Goal: Task Accomplishment & Management: Use online tool/utility

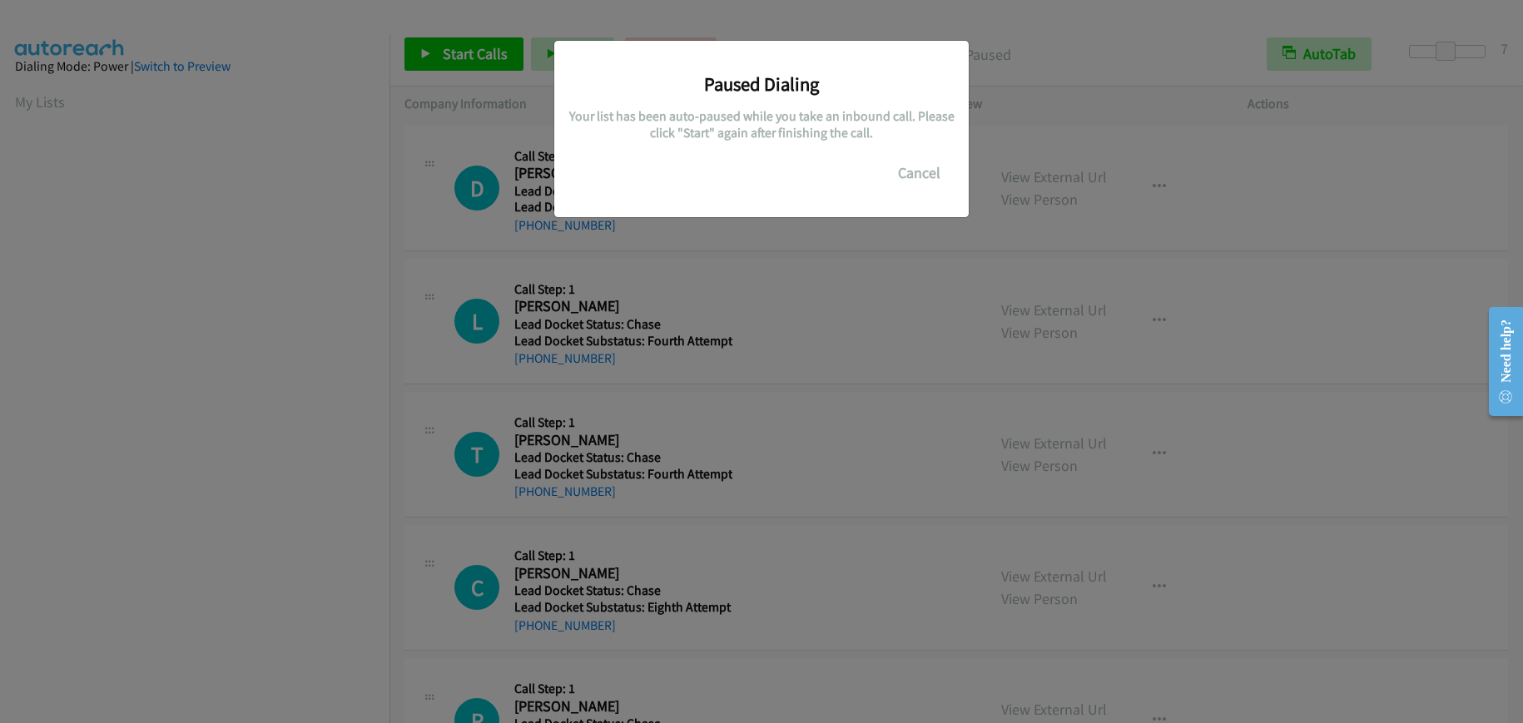
scroll to position [211, 0]
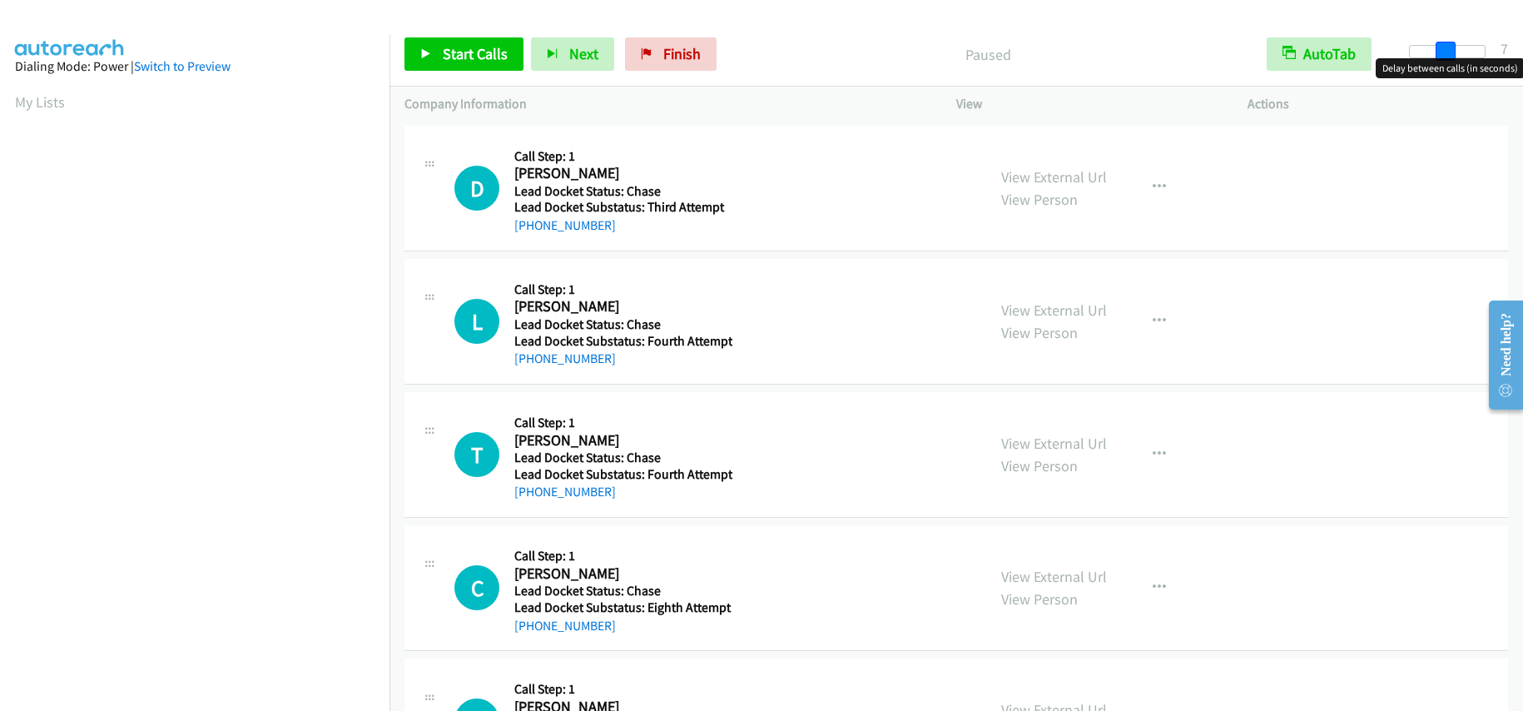
drag, startPoint x: 1411, startPoint y: 52, endPoint x: 1444, endPoint y: 59, distance: 33.1
click at [1444, 59] on body "Start Calls Pause Next Finish Paused AutoTab AutoTab 7 Company Information Info…" at bounding box center [761, 39] width 1523 height 79
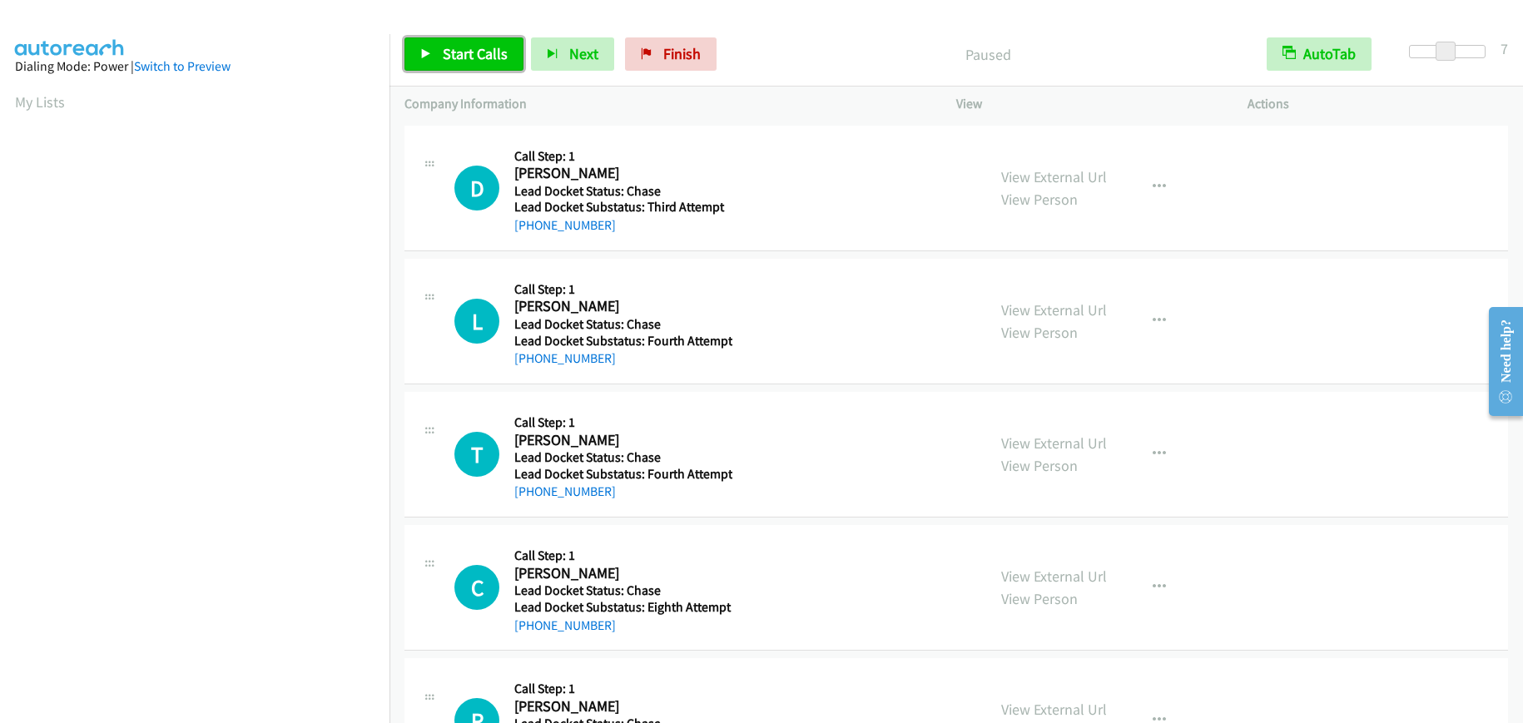
click at [484, 55] on span "Start Calls" at bounding box center [475, 53] width 65 height 19
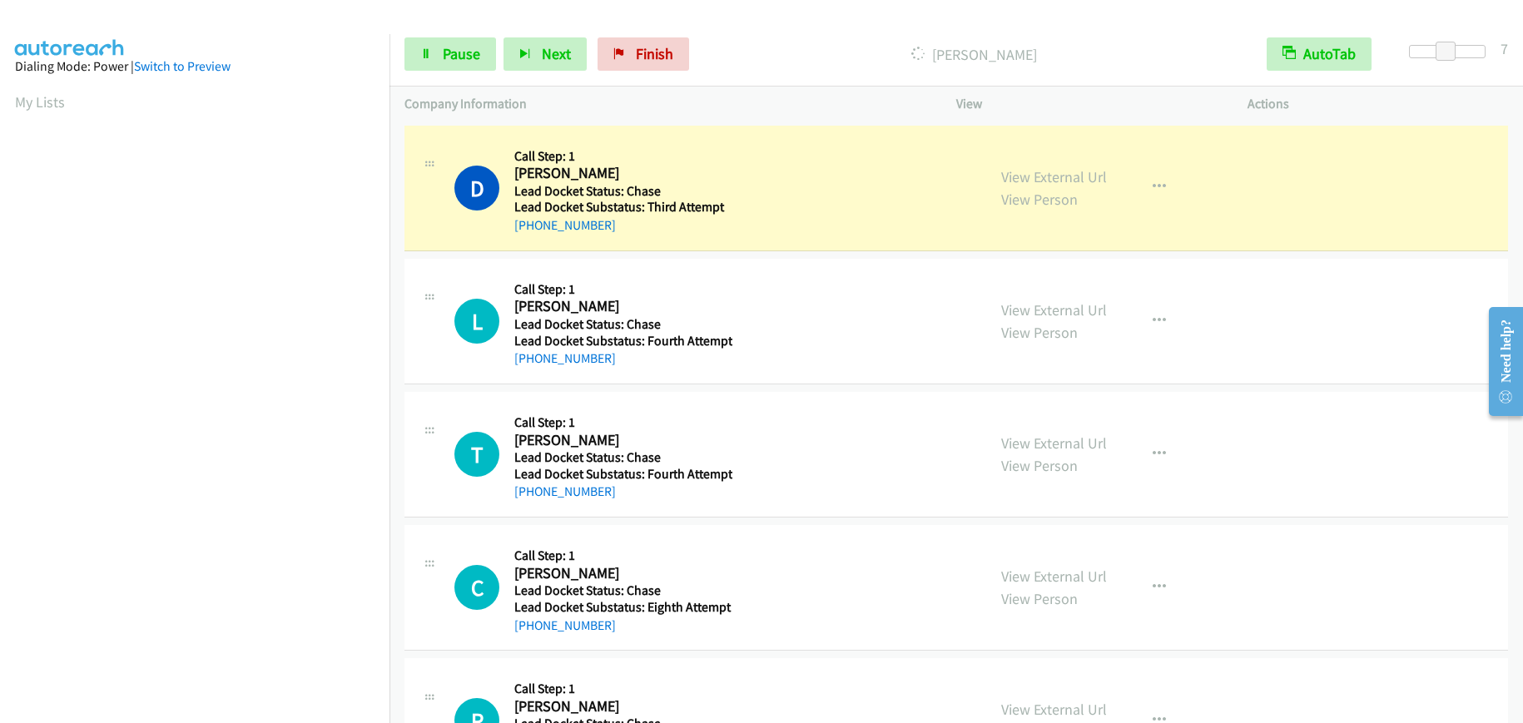
scroll to position [210, 0]
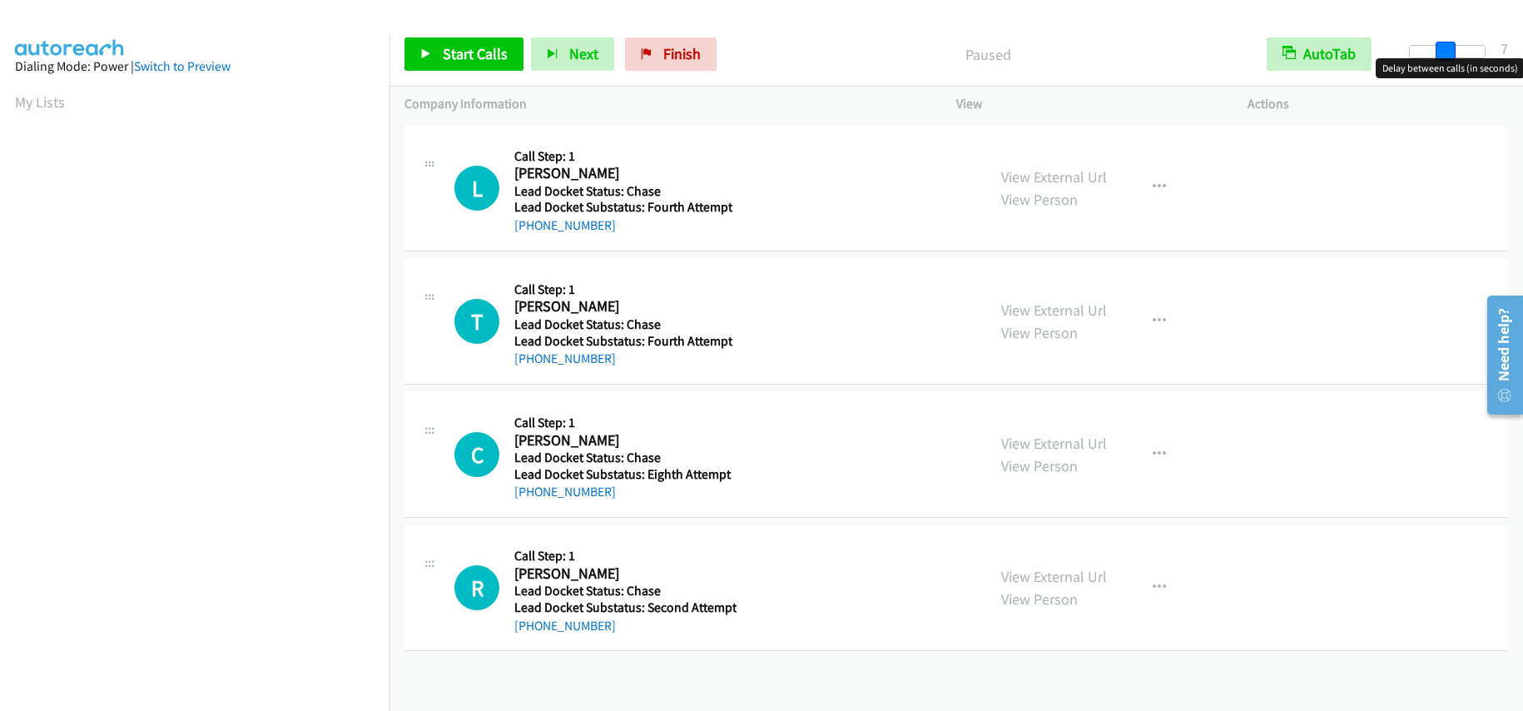
drag, startPoint x: 1409, startPoint y: 55, endPoint x: 1442, endPoint y: 55, distance: 33.3
click at [1442, 55] on span at bounding box center [1446, 52] width 20 height 20
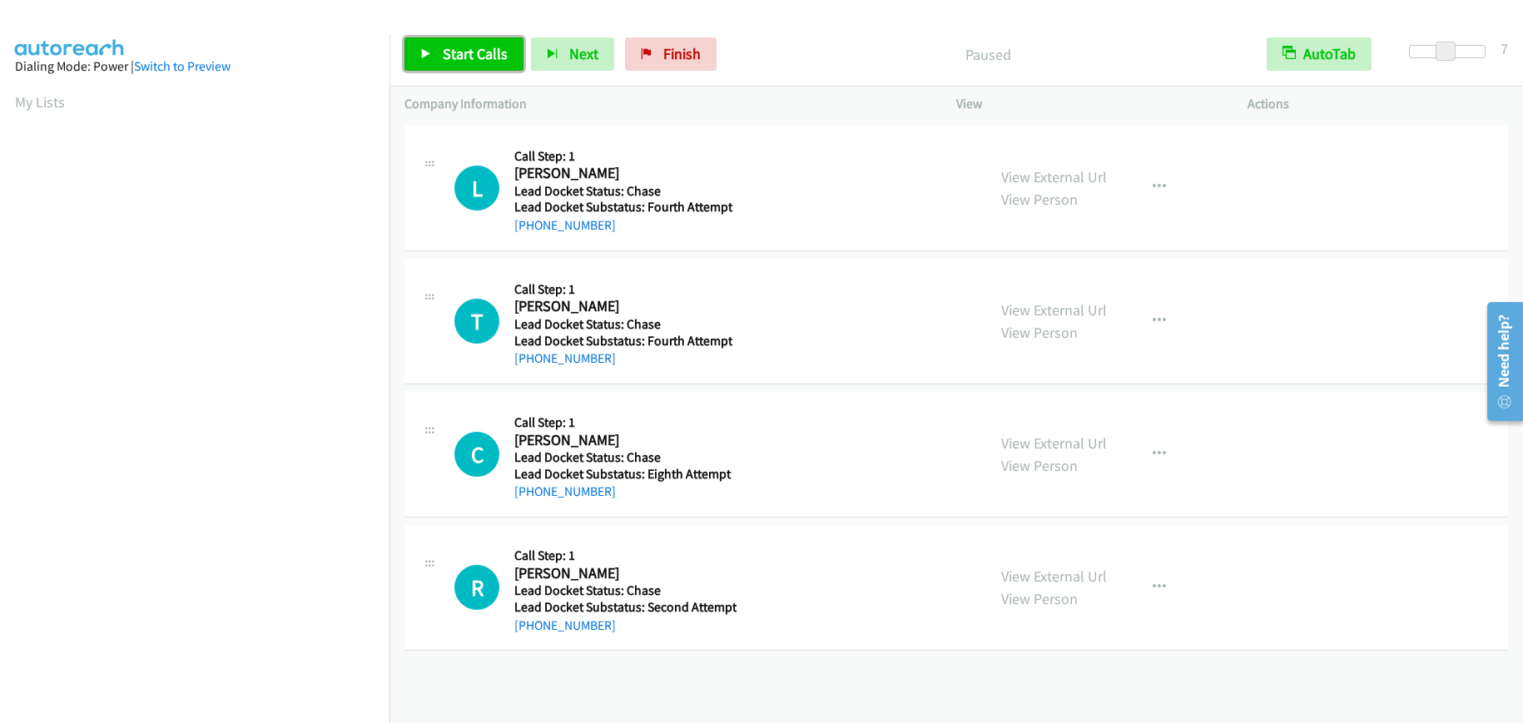
click at [453, 43] on link "Start Calls" at bounding box center [463, 53] width 119 height 33
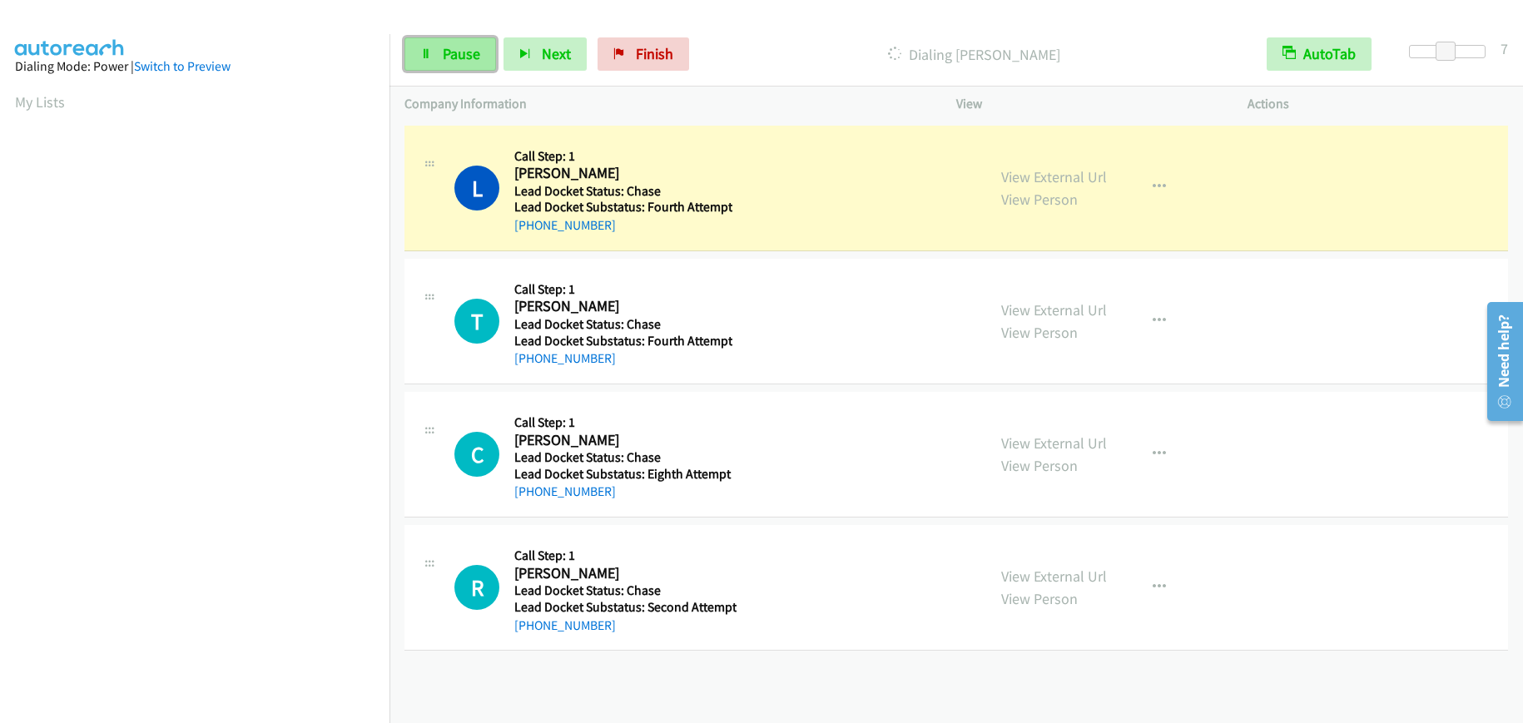
click at [446, 53] on span "Pause" at bounding box center [461, 53] width 37 height 19
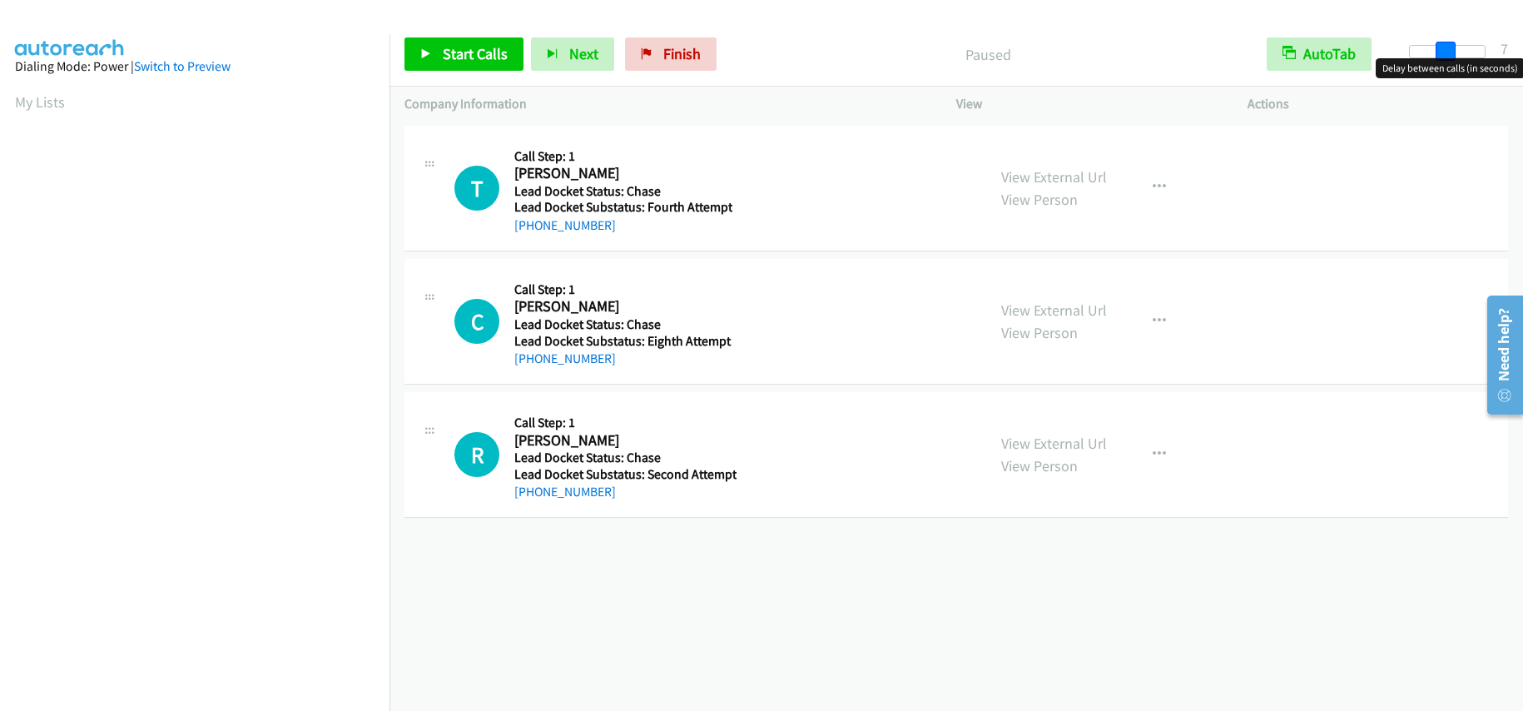
drag, startPoint x: 1413, startPoint y: 51, endPoint x: 1447, endPoint y: 55, distance: 34.4
click at [1447, 55] on span at bounding box center [1446, 52] width 20 height 20
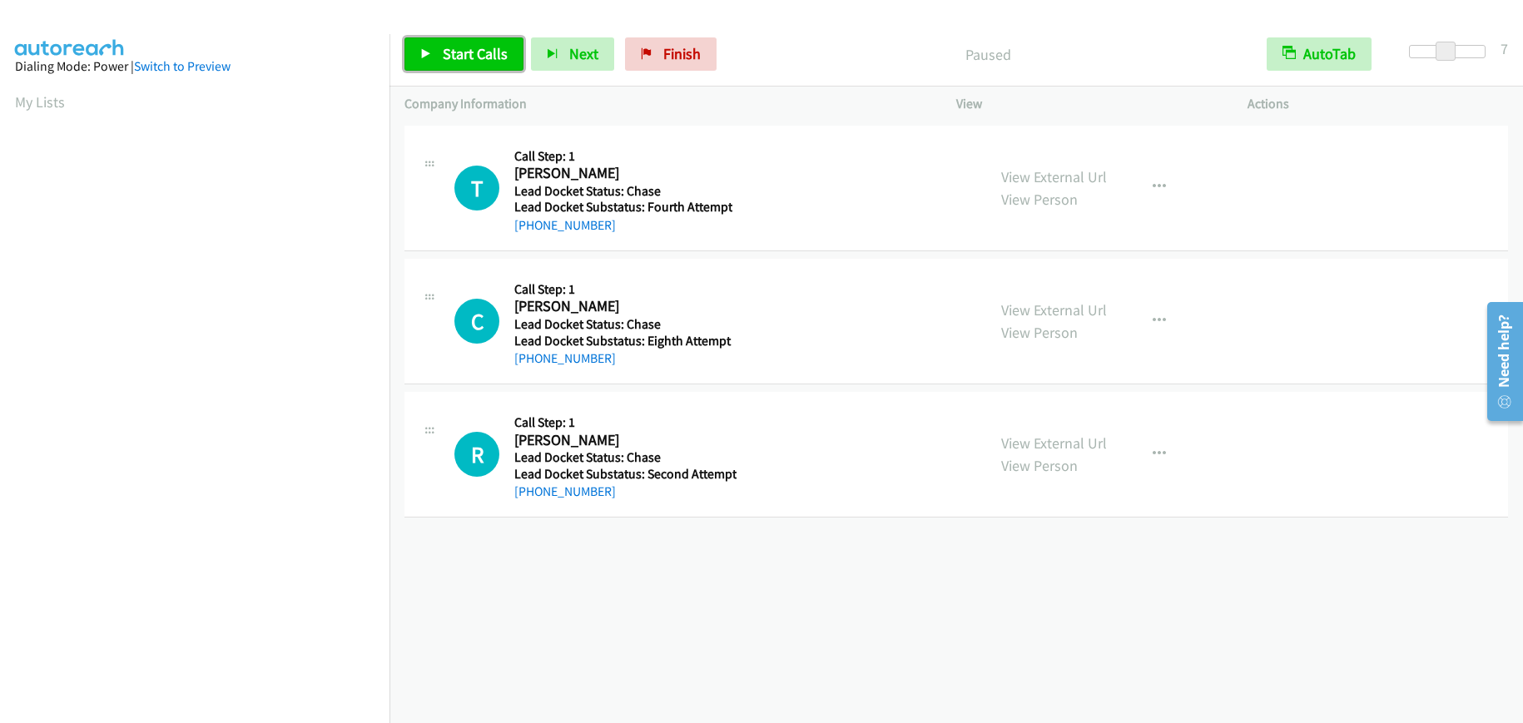
click at [494, 61] on span "Start Calls" at bounding box center [475, 53] width 65 height 19
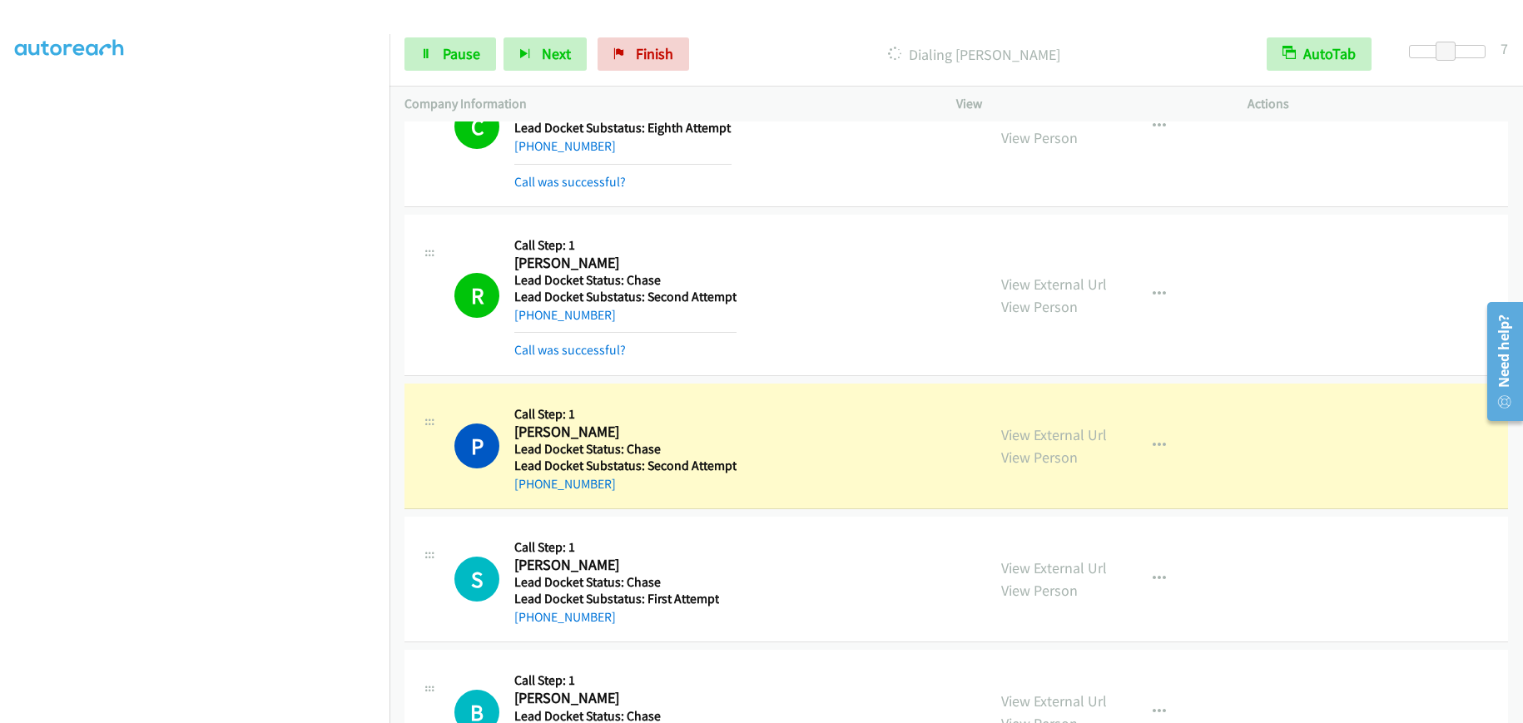
scroll to position [250, 0]
drag, startPoint x: 647, startPoint y: 427, endPoint x: 515, endPoint y: 434, distance: 131.7
click at [515, 434] on h2 "Phil Maldonado" at bounding box center [625, 430] width 222 height 19
copy h2 "Phil Maldonado"
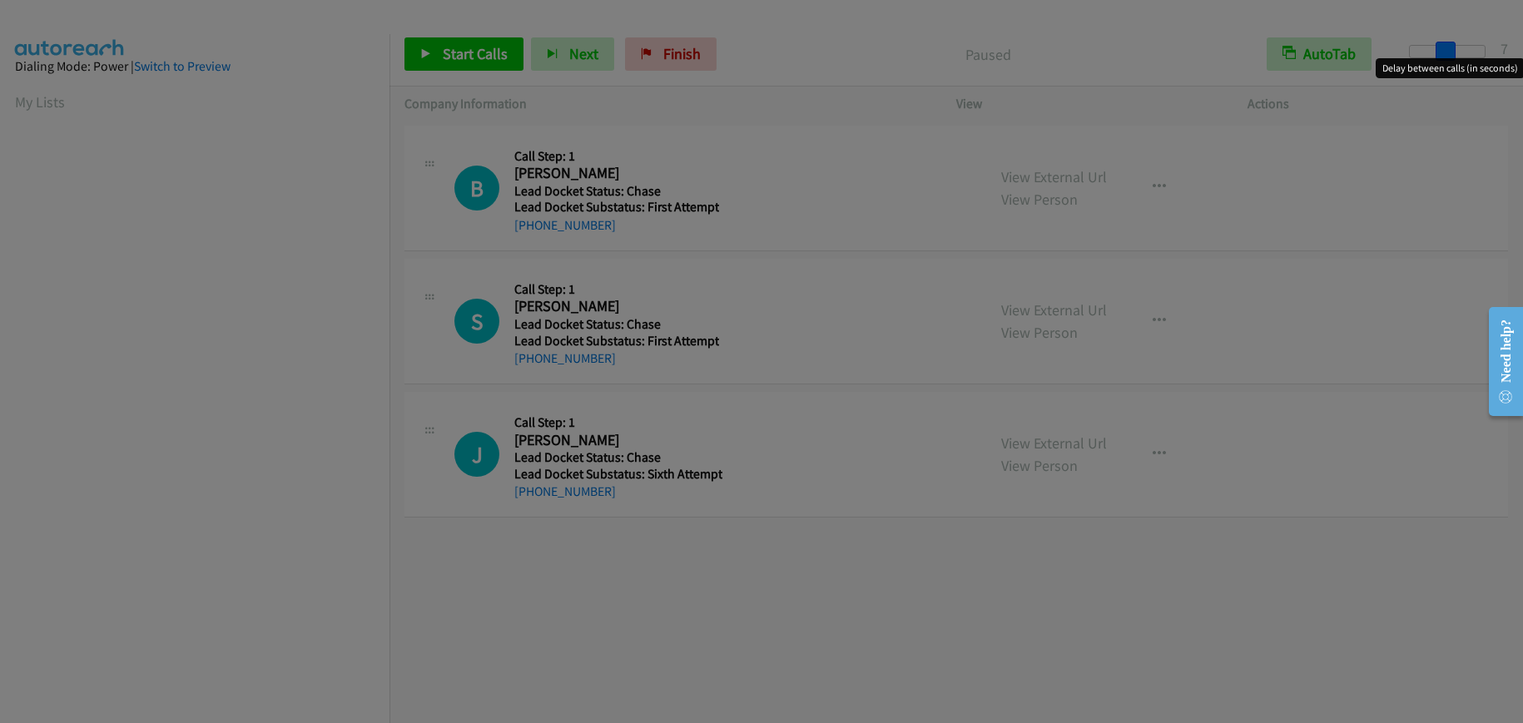
drag, startPoint x: 1415, startPoint y: 47, endPoint x: 1451, endPoint y: 62, distance: 39.6
click at [1451, 62] on body "Start Calls Pause Next Finish Paused AutoTab AutoTab 7 Company Information Info…" at bounding box center [761, 39] width 1523 height 79
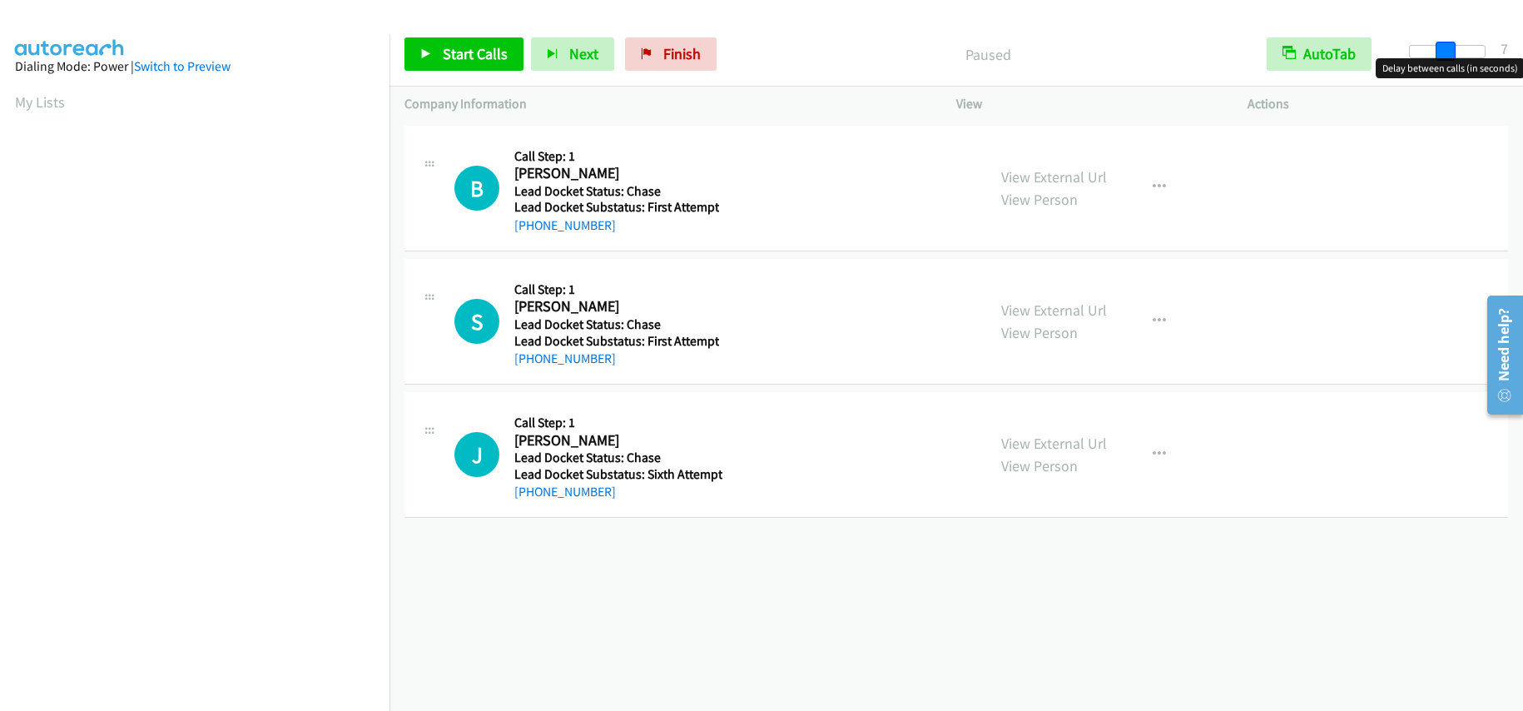
drag, startPoint x: 1415, startPoint y: 46, endPoint x: 1450, endPoint y: 54, distance: 35.9
click at [1450, 54] on span at bounding box center [1446, 52] width 20 height 20
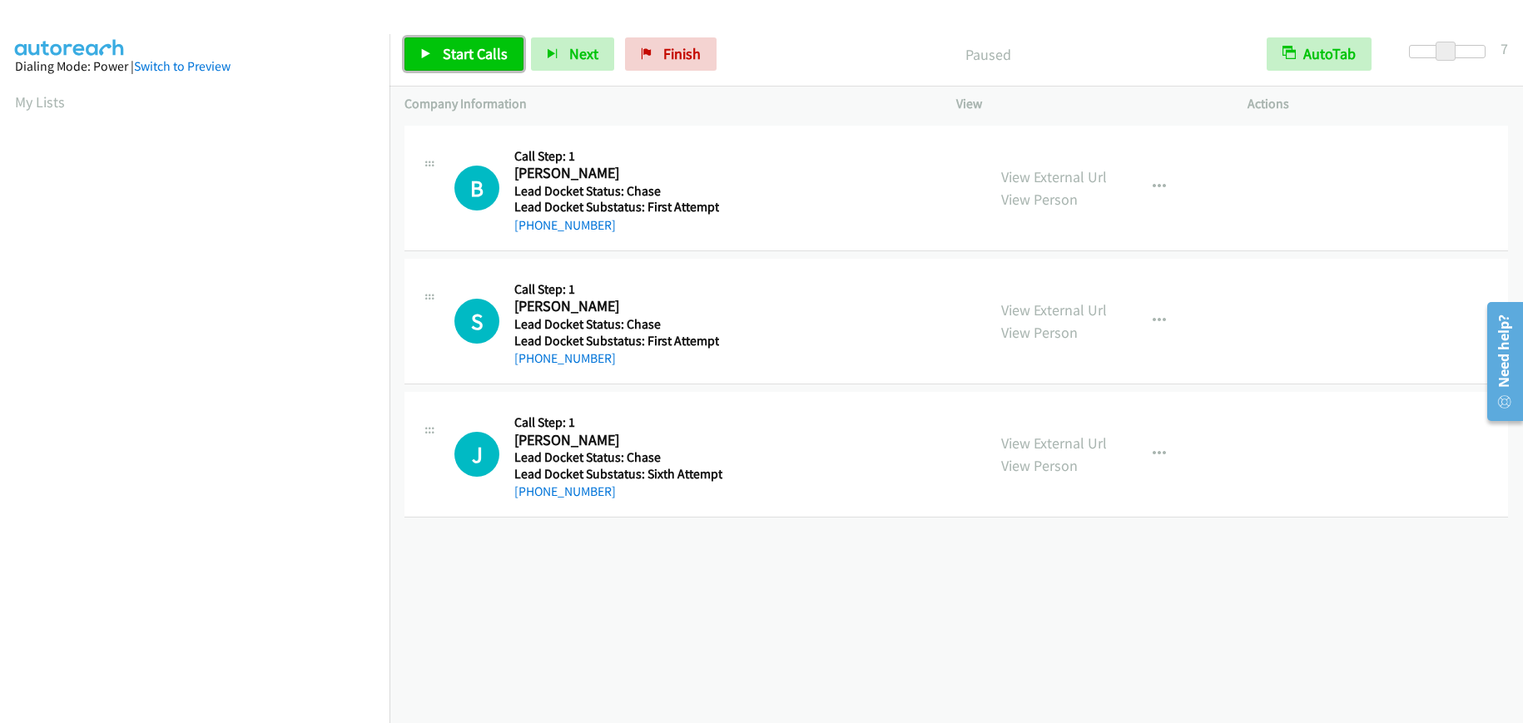
click at [481, 50] on span "Start Calls" at bounding box center [475, 53] width 65 height 19
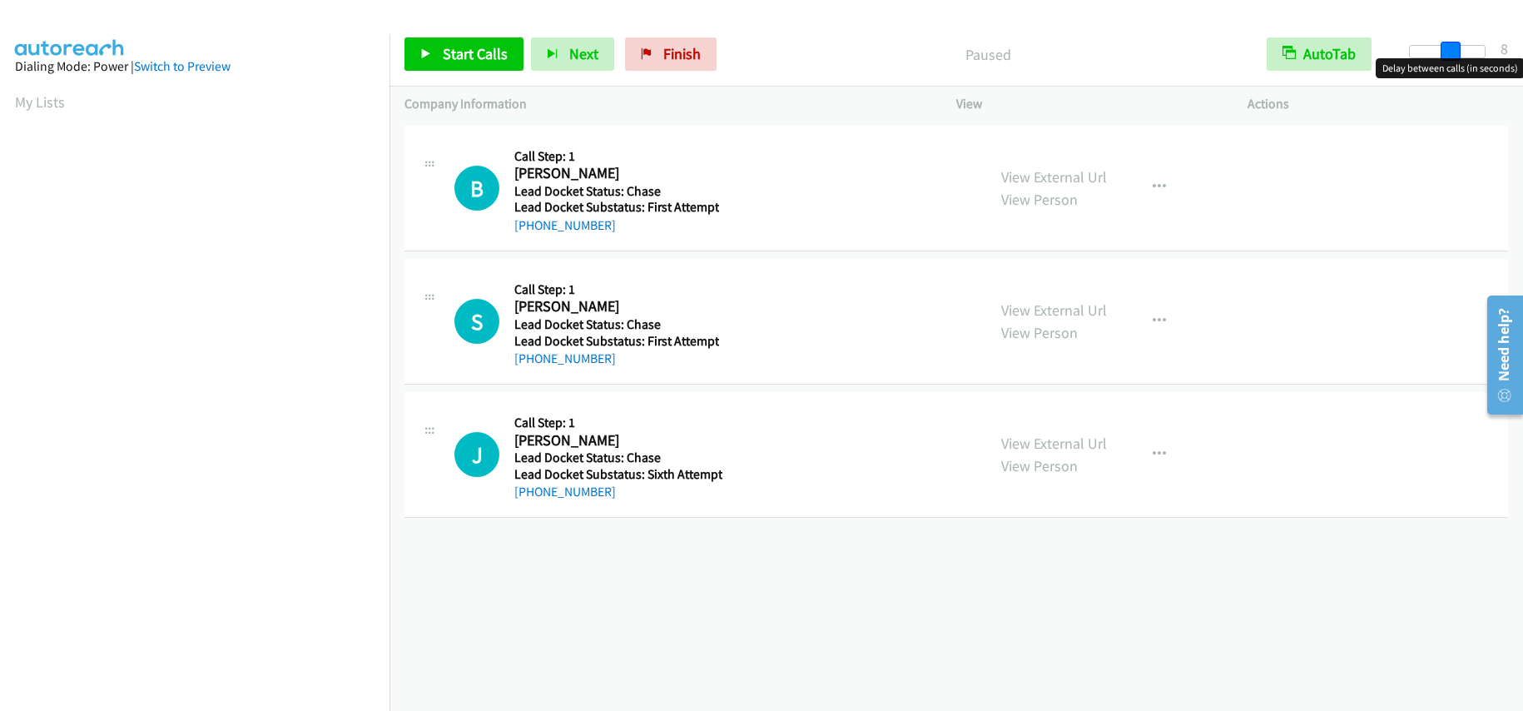
drag, startPoint x: 1416, startPoint y: 52, endPoint x: 1455, endPoint y: 52, distance: 38.3
click at [1455, 52] on span at bounding box center [1451, 52] width 20 height 20
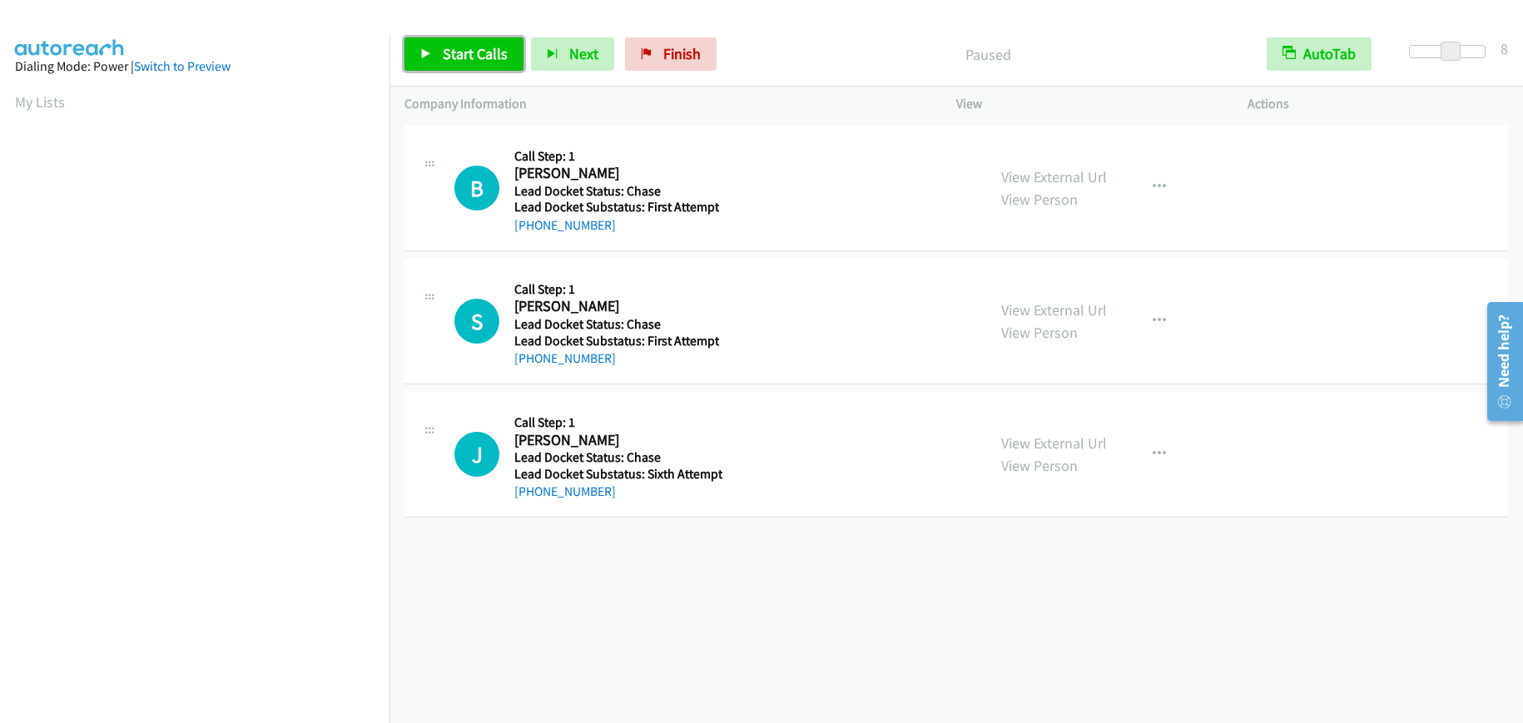
click at [467, 48] on span "Start Calls" at bounding box center [475, 53] width 65 height 19
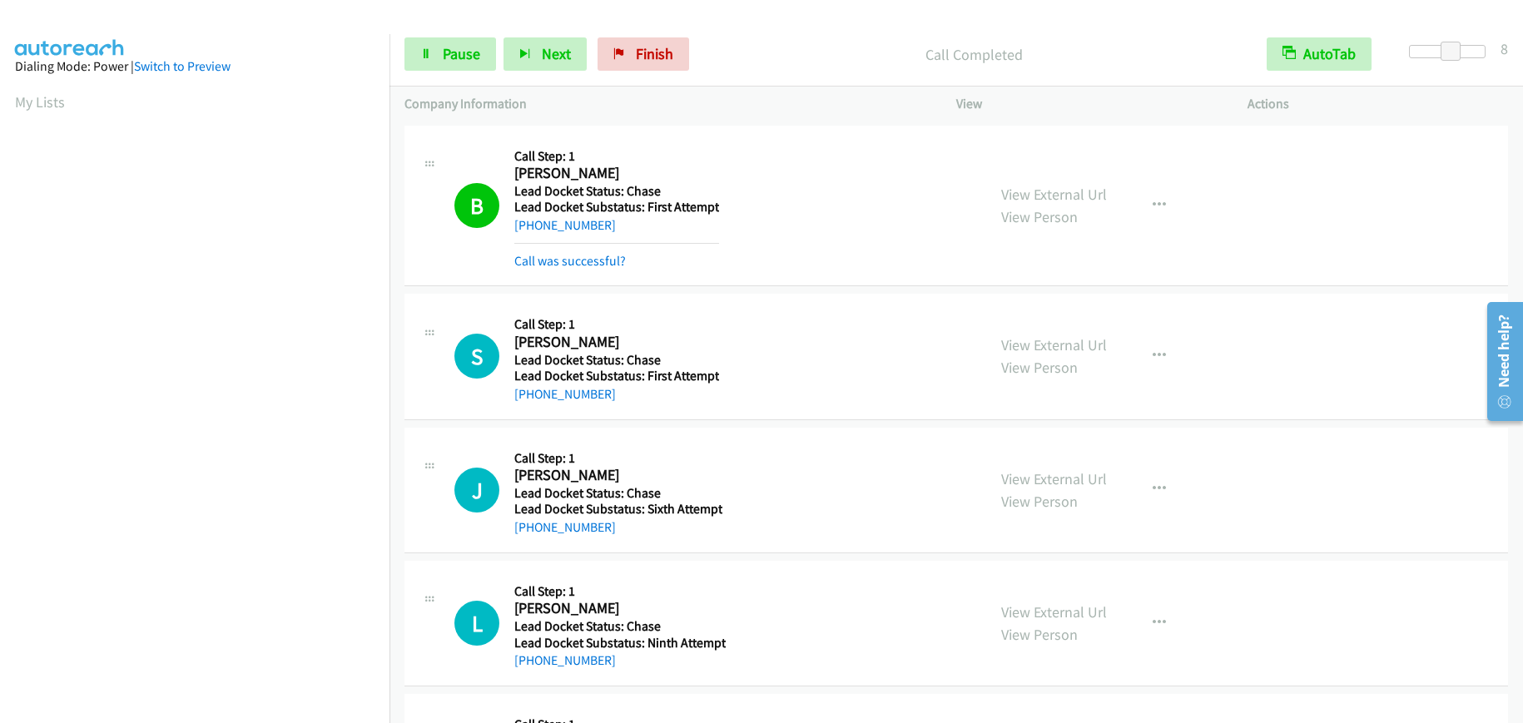
scroll to position [211, 0]
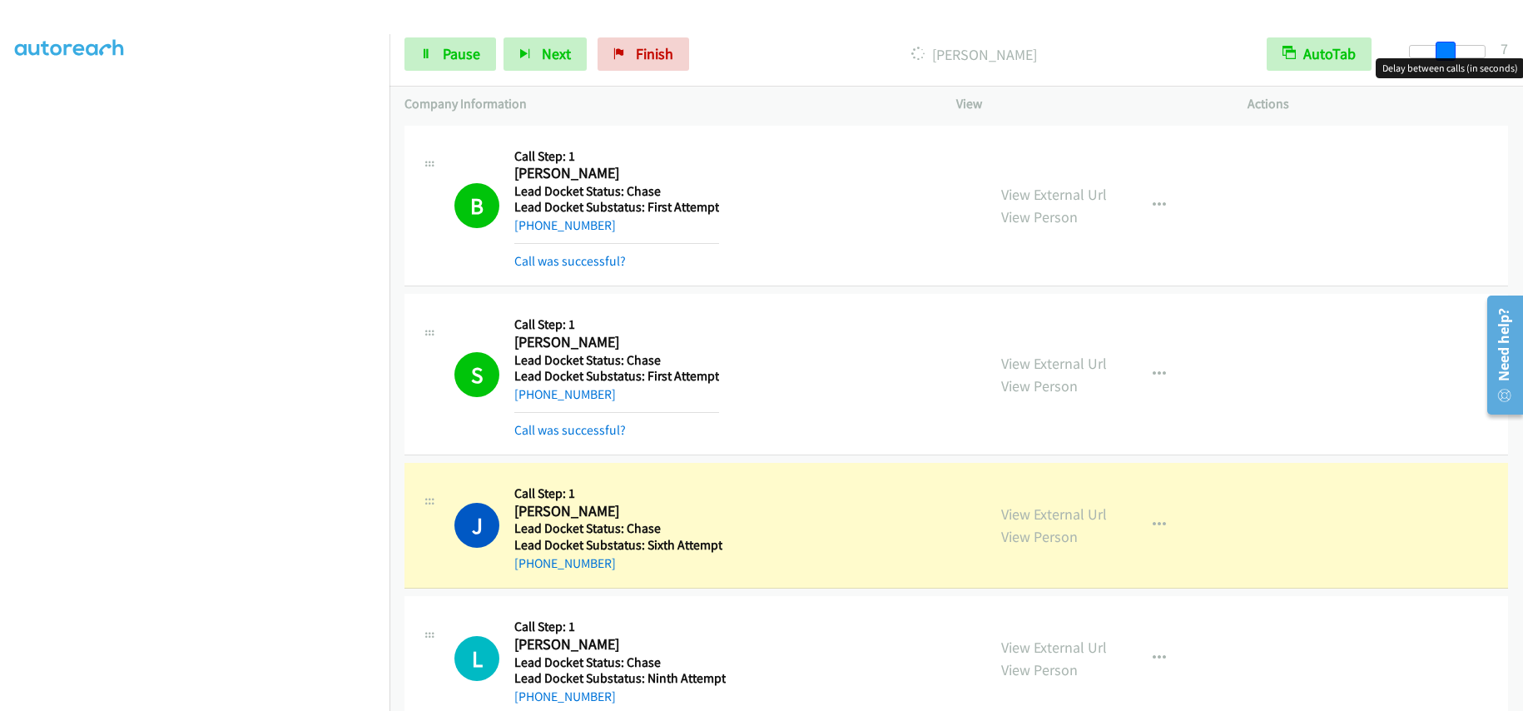
click at [1446, 42] on span at bounding box center [1446, 52] width 20 height 20
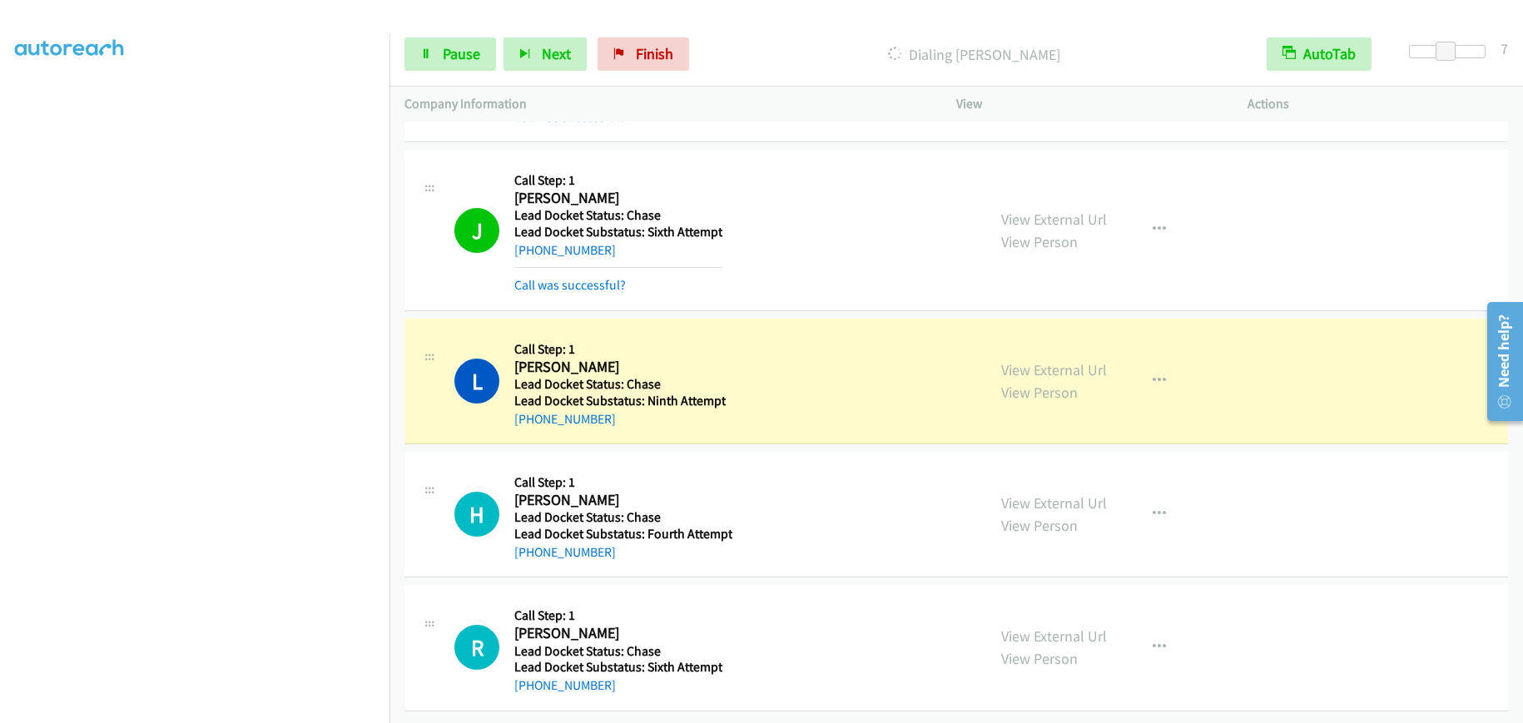
scroll to position [325, 0]
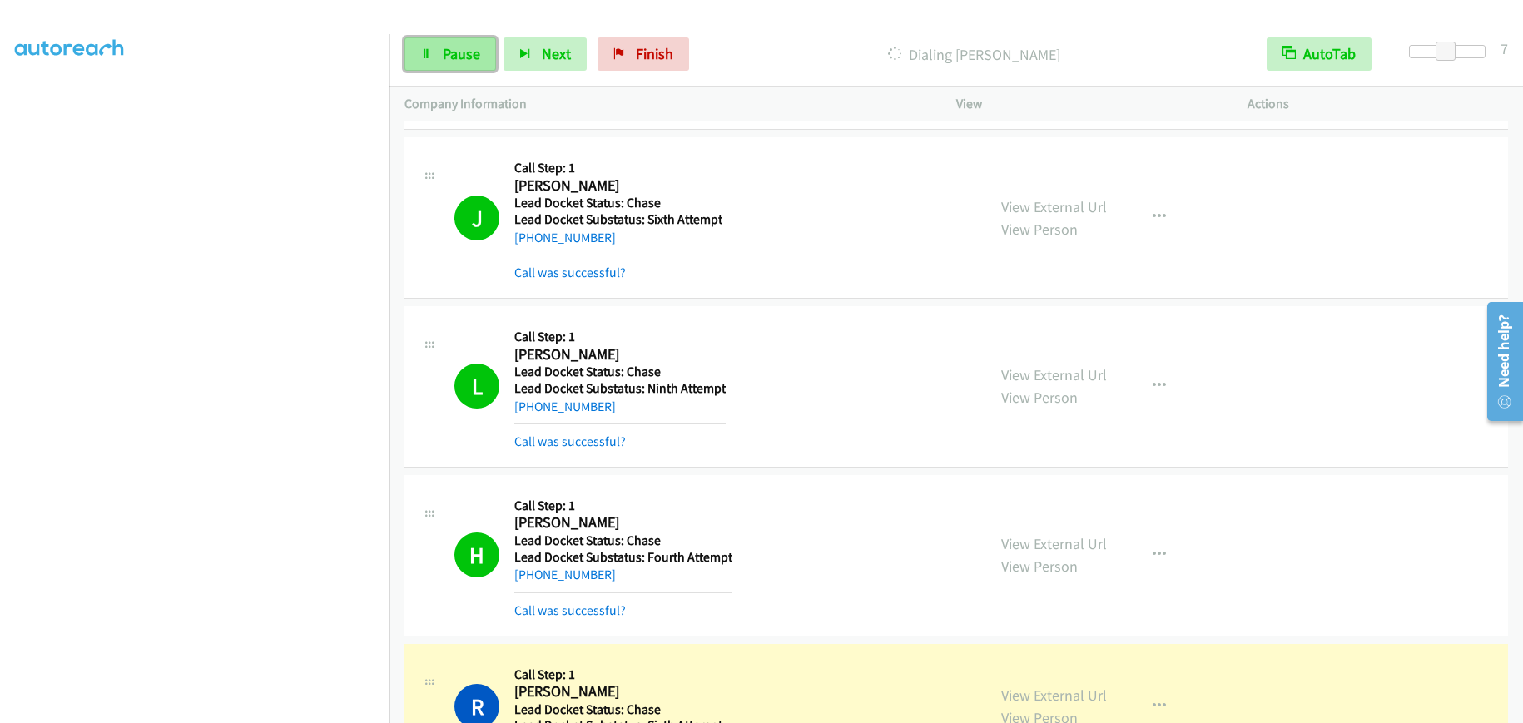
click at [458, 51] on span "Pause" at bounding box center [461, 53] width 37 height 19
